Goal: Find specific page/section: Find specific page/section

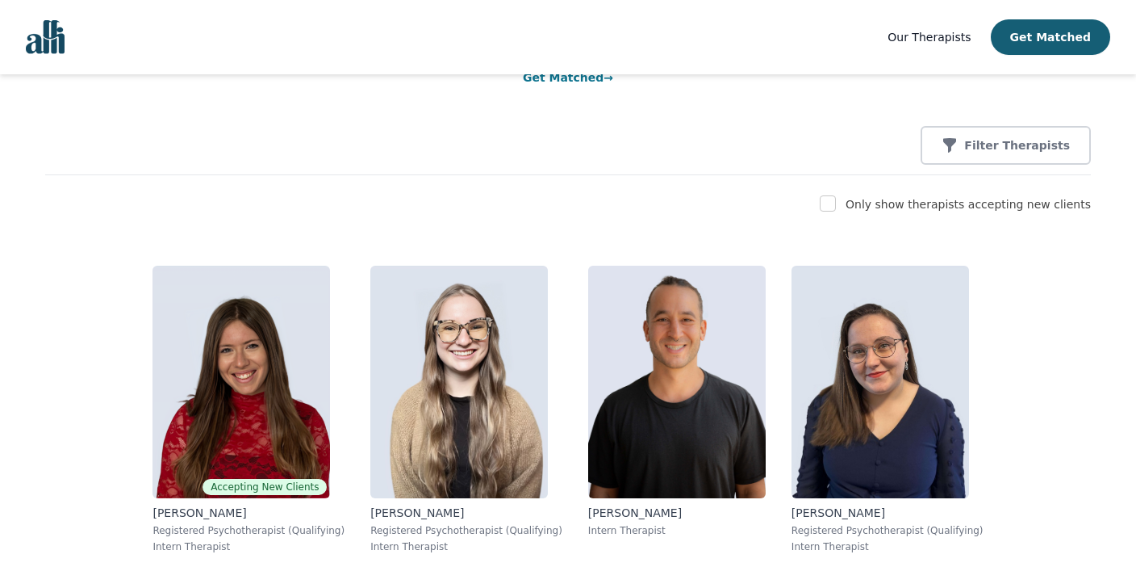
scroll to position [169, 0]
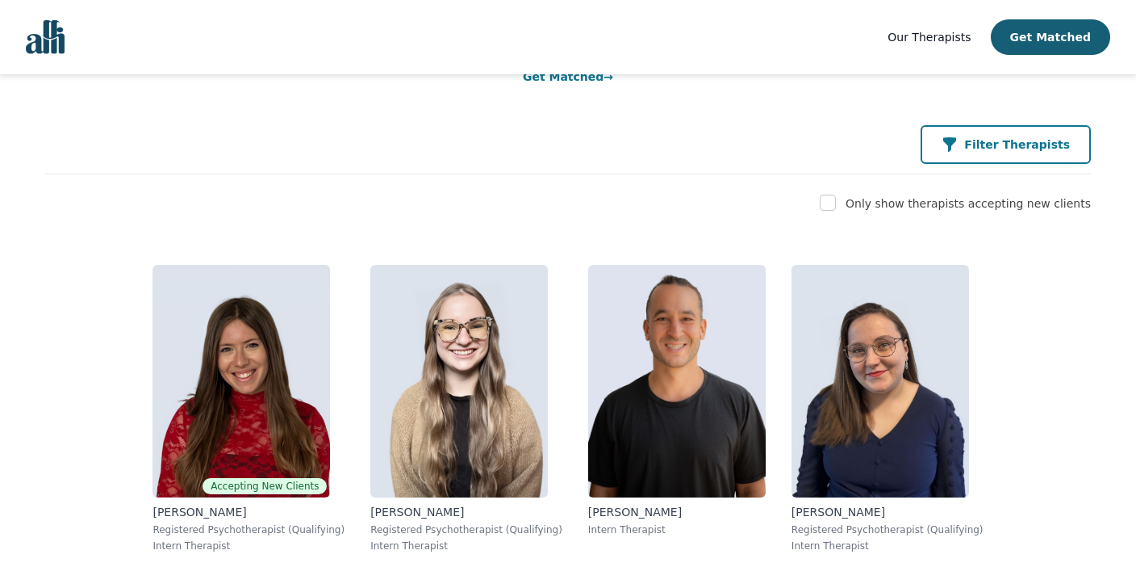
click at [968, 164] on button "Filter Therapists" at bounding box center [1006, 144] width 170 height 39
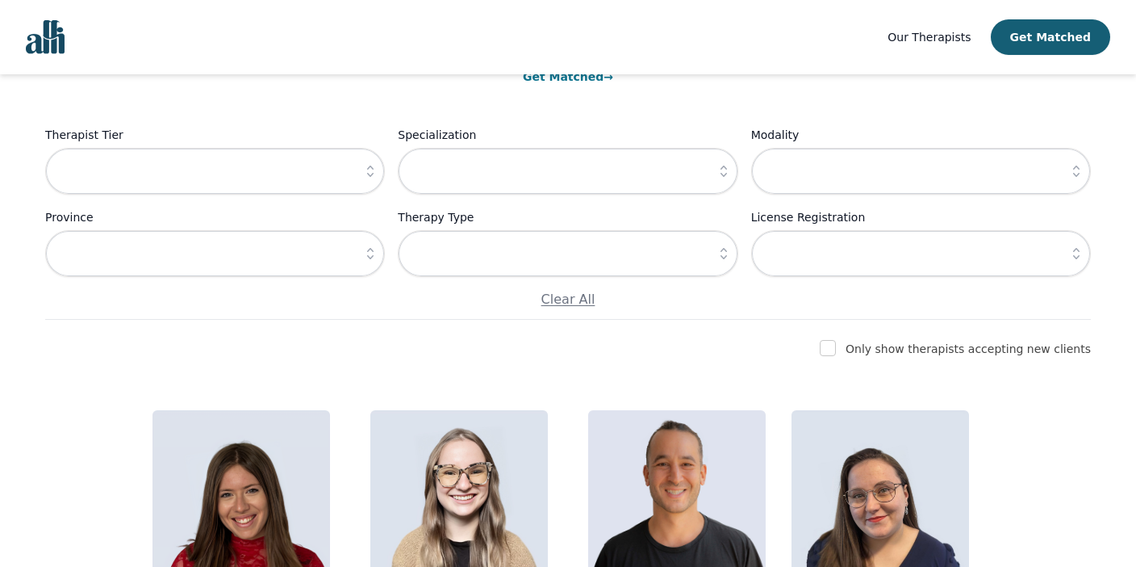
click at [720, 259] on icon "button" at bounding box center [724, 253] width 16 height 16
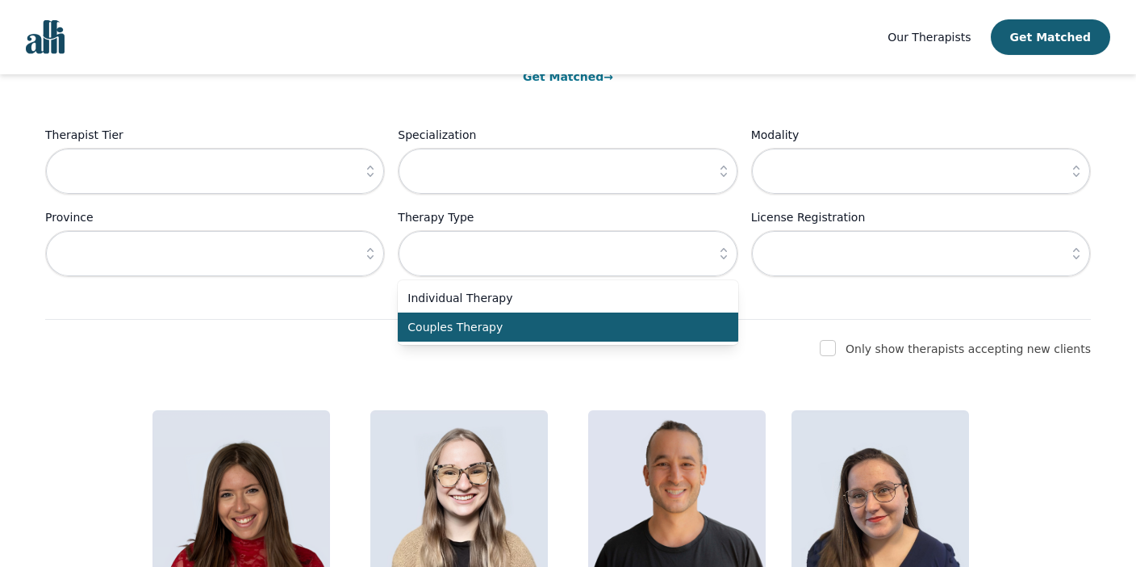
click at [667, 316] on li "Couples Therapy" at bounding box center [568, 326] width 340 height 29
type input "Couples Therapy"
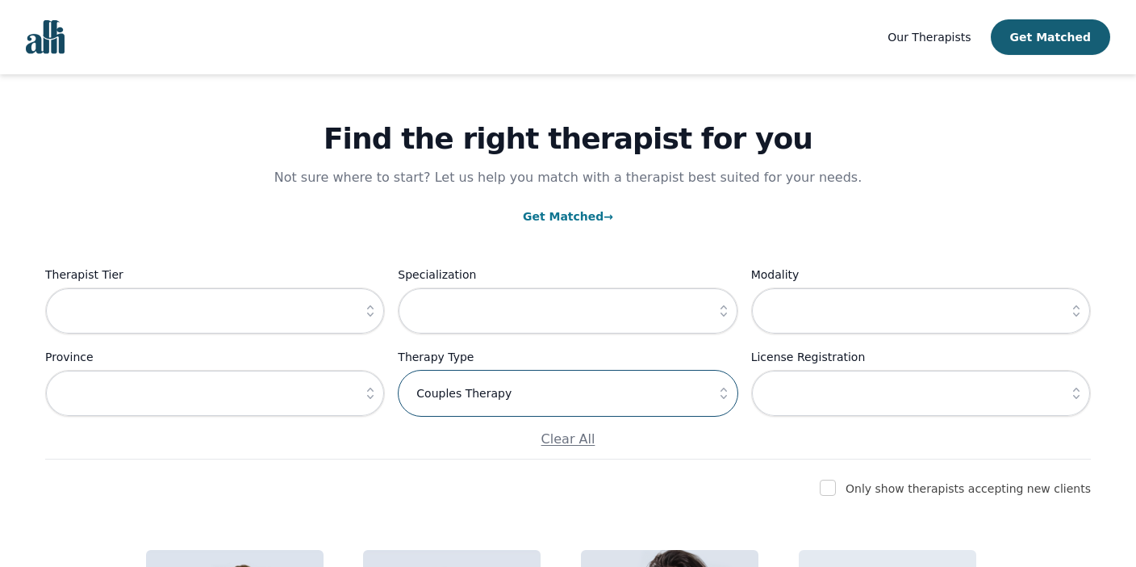
scroll to position [0, 0]
